Goal: Find specific fact: Find specific fact

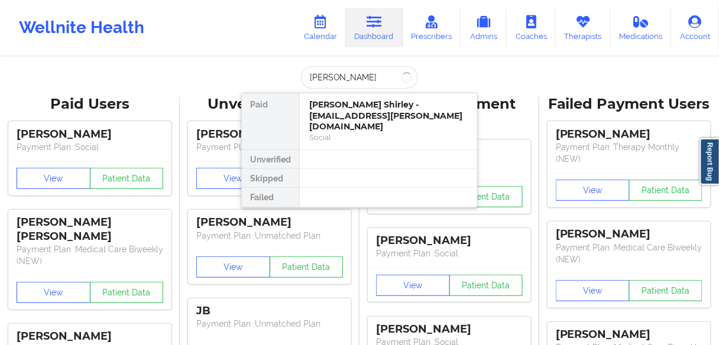
type input "[PERSON_NAME]"
click at [367, 79] on input "[PERSON_NAME]" at bounding box center [359, 77] width 117 height 22
click at [326, 111] on div "[PERSON_NAME] Shirley - [EMAIL_ADDRESS][PERSON_NAME][DOMAIN_NAME]" at bounding box center [388, 115] width 158 height 33
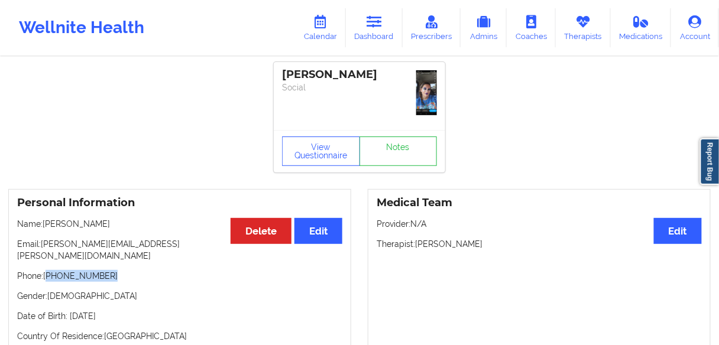
drag, startPoint x: 116, startPoint y: 264, endPoint x: 49, endPoint y: 262, distance: 67.4
click at [49, 270] on p "Phone: [PHONE_NUMBER]" at bounding box center [179, 276] width 325 height 12
copy p "[PHONE_NUMBER]"
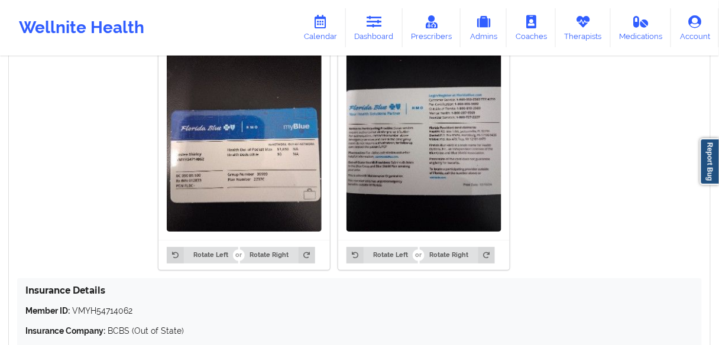
scroll to position [1111, 0]
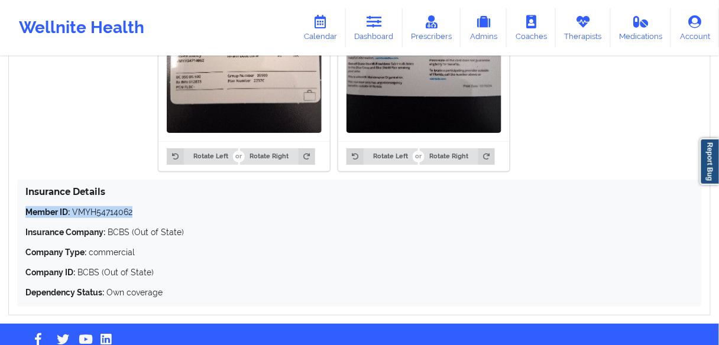
drag, startPoint x: 137, startPoint y: 184, endPoint x: 23, endPoint y: 183, distance: 113.5
click at [23, 183] on div "Insurance Details Member ID: VMYH54714062 Insurance Company: BCBS (Out of State…" at bounding box center [359, 243] width 684 height 127
copy p "Member ID: VMYH54714062"
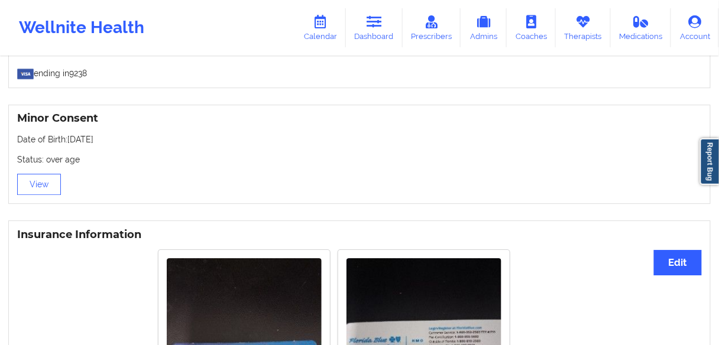
scroll to position [780, 0]
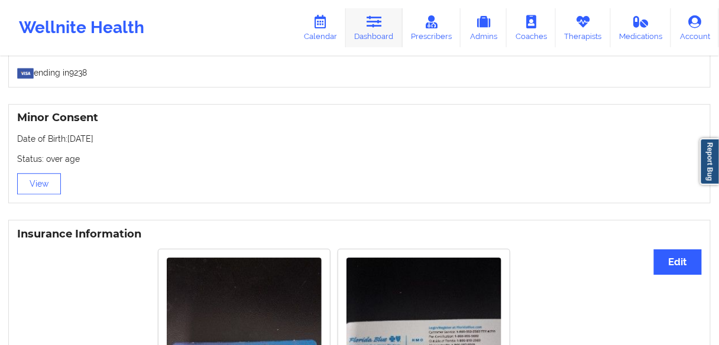
click at [365, 36] on link "Dashboard" at bounding box center [374, 27] width 57 height 39
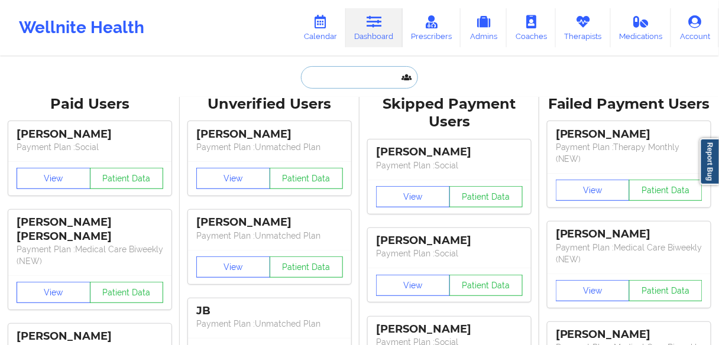
click at [335, 74] on input "text" at bounding box center [359, 77] width 117 height 22
paste input "[PERSON_NAME]"
type input "[PERSON_NAME]"
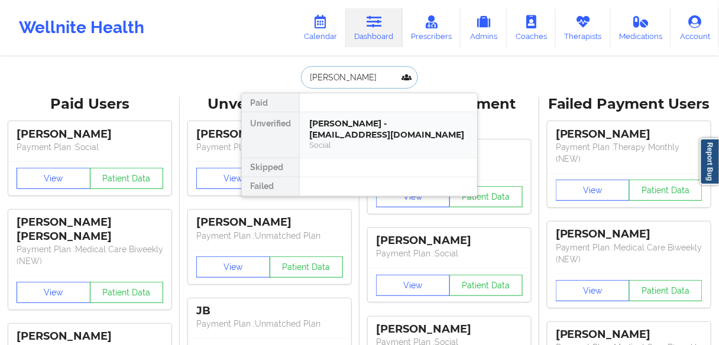
click at [340, 128] on div "[PERSON_NAME] - [EMAIL_ADDRESS][DOMAIN_NAME]" at bounding box center [388, 129] width 158 height 22
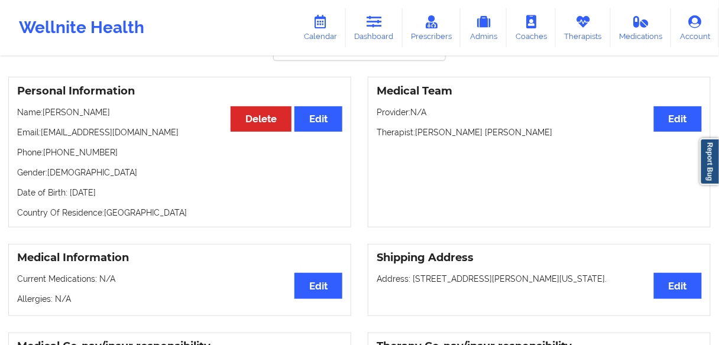
scroll to position [95, 0]
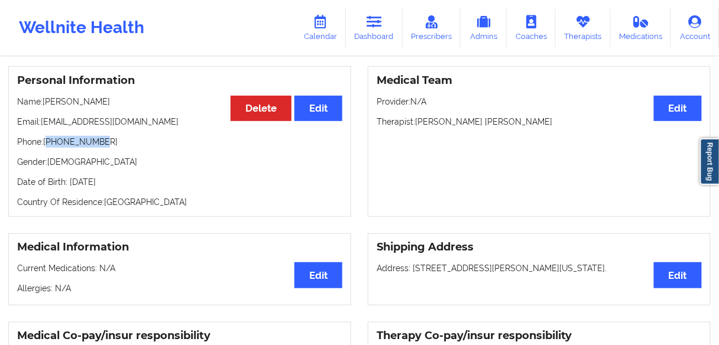
drag, startPoint x: 103, startPoint y: 144, endPoint x: 49, endPoint y: 151, distance: 54.2
click at [49, 148] on p "Phone: [PHONE_NUMBER]" at bounding box center [179, 142] width 325 height 12
copy p "18572610927"
click at [383, 31] on link "Dashboard" at bounding box center [374, 27] width 57 height 39
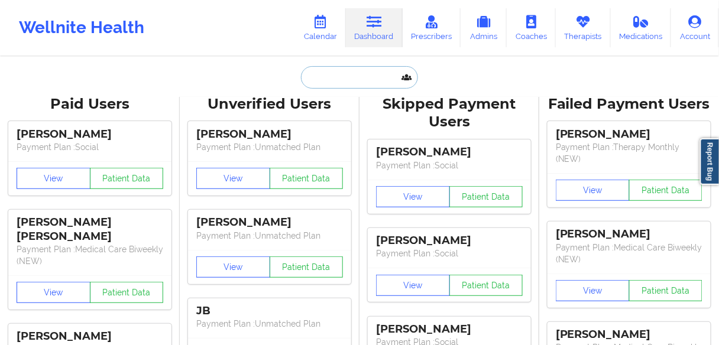
drag, startPoint x: 335, startPoint y: 87, endPoint x: 336, endPoint y: 79, distance: 8.3
click at [335, 83] on input "text" at bounding box center [359, 77] width 117 height 22
paste input "[PERSON_NAME]"
type input "[PERSON_NAME]"
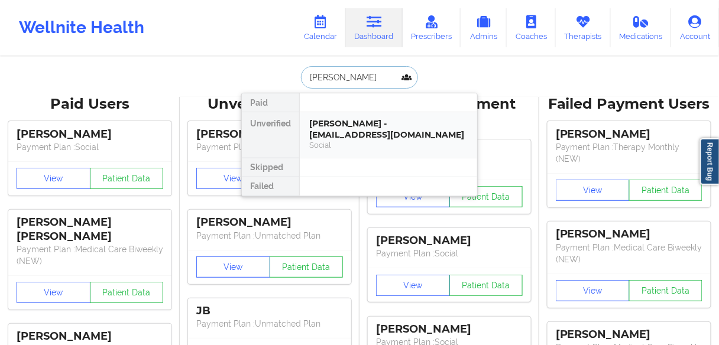
click at [329, 136] on div "[PERSON_NAME] - [EMAIL_ADDRESS][DOMAIN_NAME]" at bounding box center [388, 129] width 158 height 22
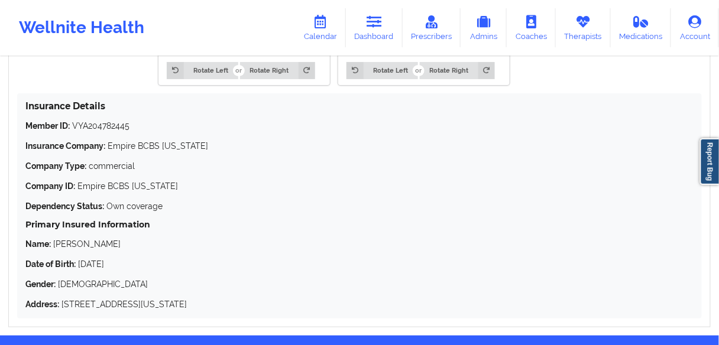
scroll to position [1174, 0]
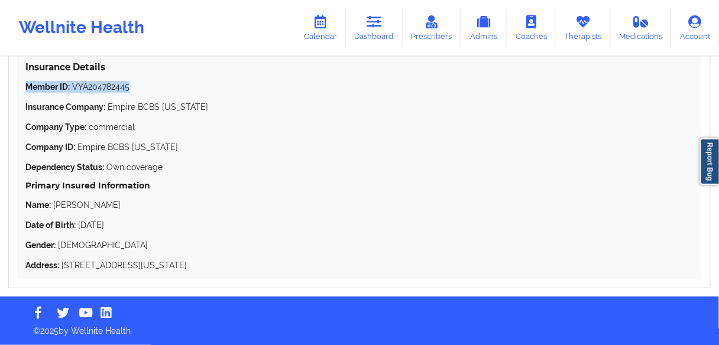
drag, startPoint x: 130, startPoint y: 86, endPoint x: 27, endPoint y: 86, distance: 102.8
click at [27, 86] on p "Member ID: VYA204782445" at bounding box center [359, 87] width 668 height 12
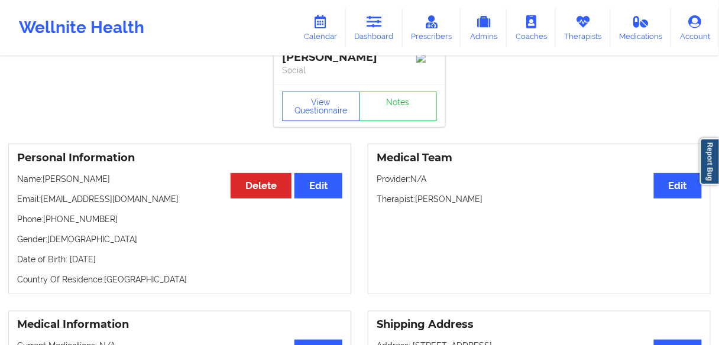
scroll to position [0, 0]
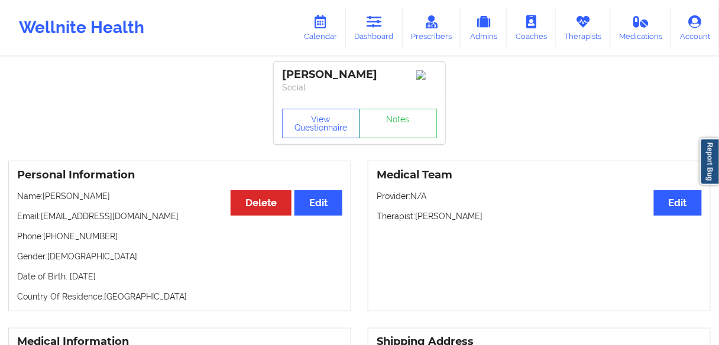
drag, startPoint x: 122, startPoint y: 199, endPoint x: 45, endPoint y: 197, distance: 76.9
click at [45, 197] on p "Name: [PERSON_NAME]" at bounding box center [179, 196] width 325 height 12
copy p "[PERSON_NAME]"
drag, startPoint x: 115, startPoint y: 243, endPoint x: 48, endPoint y: 236, distance: 67.7
click at [48, 236] on p "Phone: [PHONE_NUMBER]" at bounding box center [179, 237] width 325 height 12
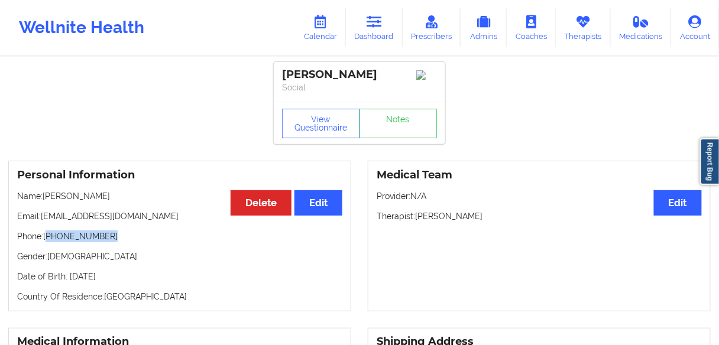
copy p "[PHONE_NUMBER]"
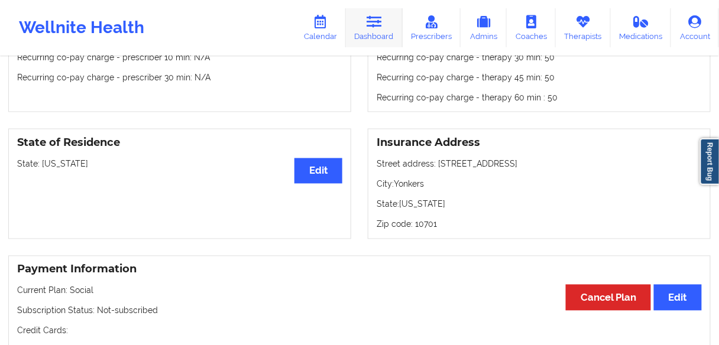
scroll to position [378, 0]
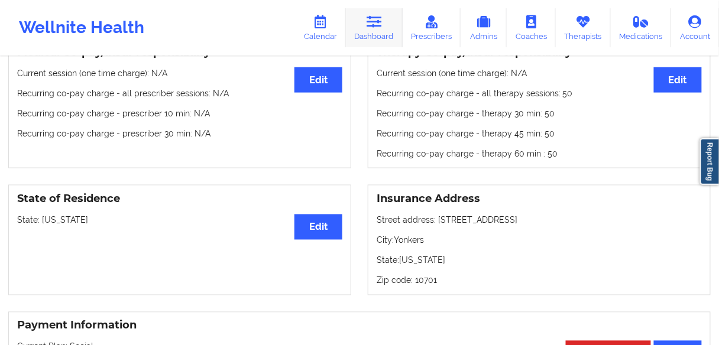
click at [377, 31] on link "Dashboard" at bounding box center [374, 27] width 57 height 39
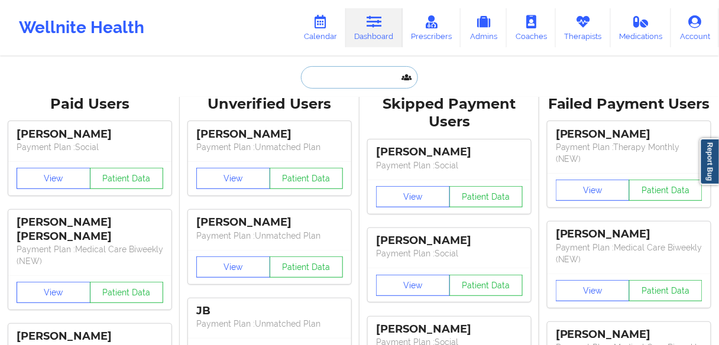
click at [327, 82] on input "text" at bounding box center [359, 77] width 117 height 22
paste input "[PERSON_NAME]"
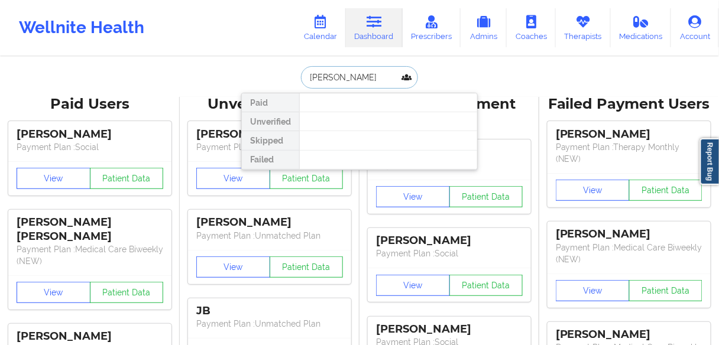
drag, startPoint x: 364, startPoint y: 76, endPoint x: 341, endPoint y: 76, distance: 23.1
click at [341, 76] on input "[PERSON_NAME]" at bounding box center [359, 77] width 117 height 22
type input "Abbigail"
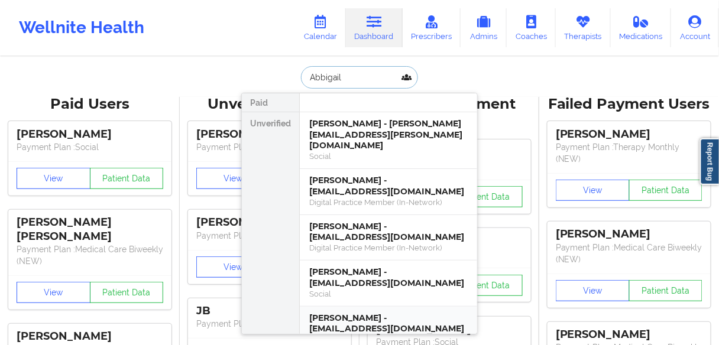
click at [347, 313] on div "[PERSON_NAME] - [EMAIL_ADDRESS][DOMAIN_NAME]" at bounding box center [388, 324] width 158 height 22
